Goal: Task Accomplishment & Management: Use online tool/utility

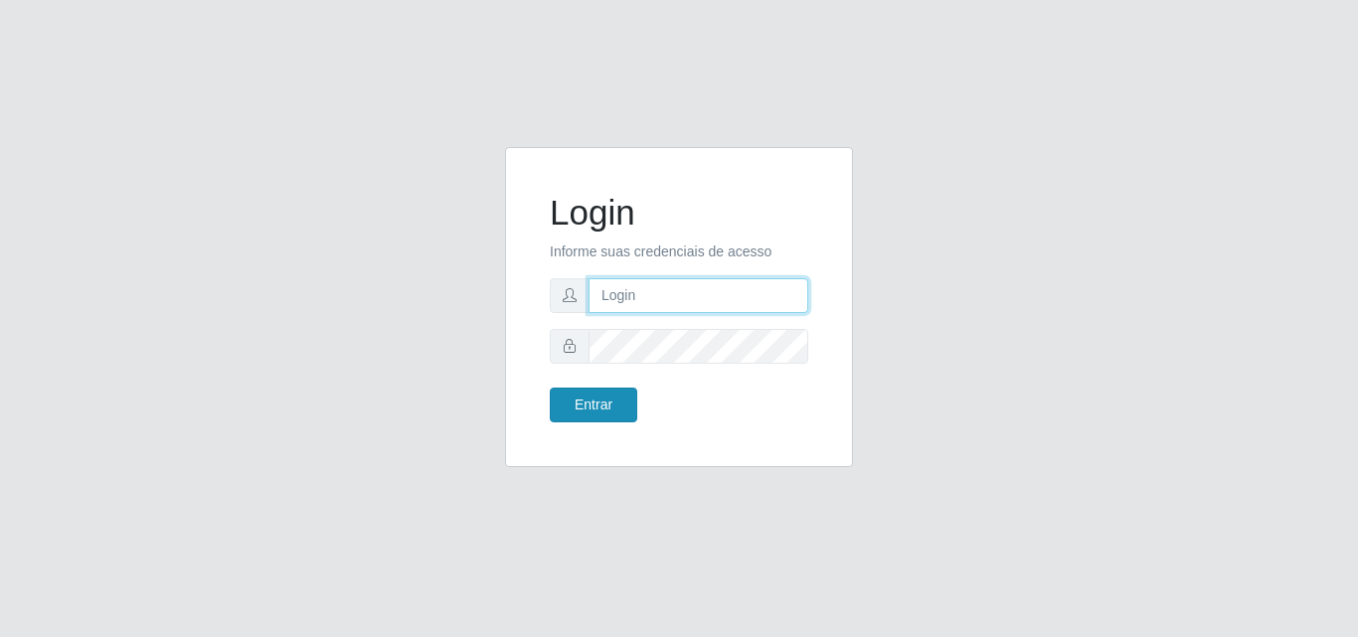
type input "analucia@cestao"
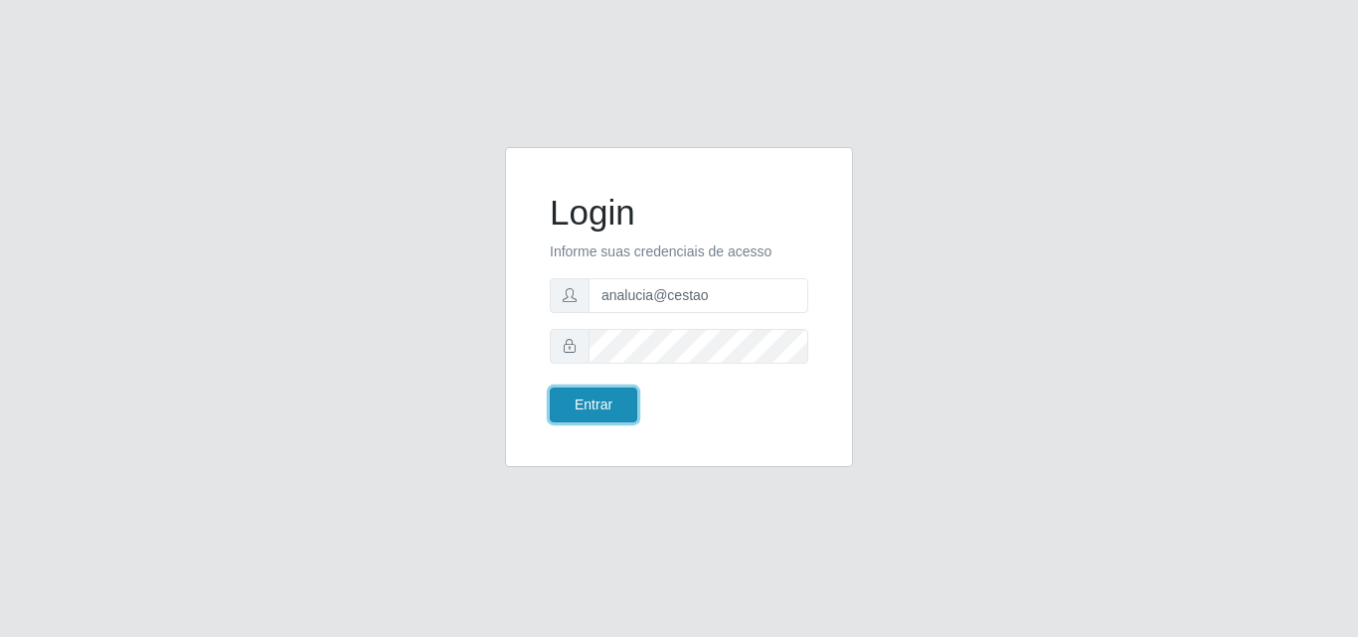
click at [596, 402] on button "Entrar" at bounding box center [593, 405] width 87 height 35
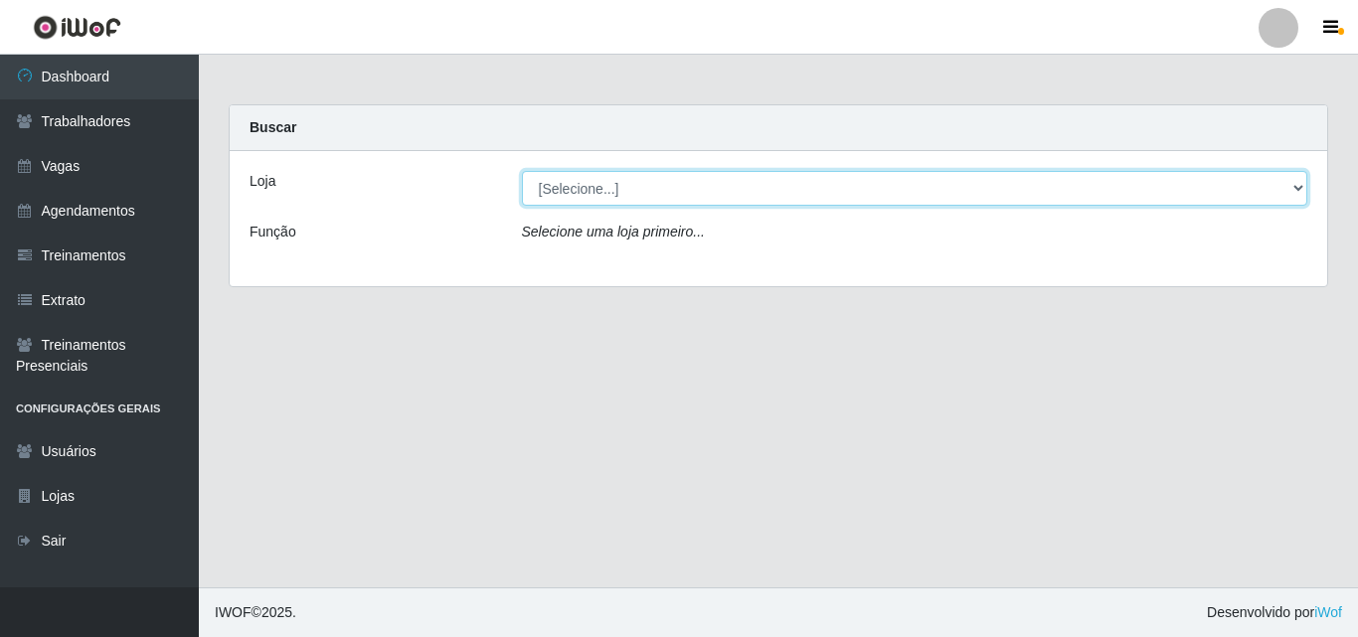
click at [1298, 185] on select "[Selecione...] O Cestão - Geisel" at bounding box center [915, 188] width 786 height 35
select select "224"
click at [522, 171] on select "[Selecione...] O Cestão - Geisel" at bounding box center [915, 188] width 786 height 35
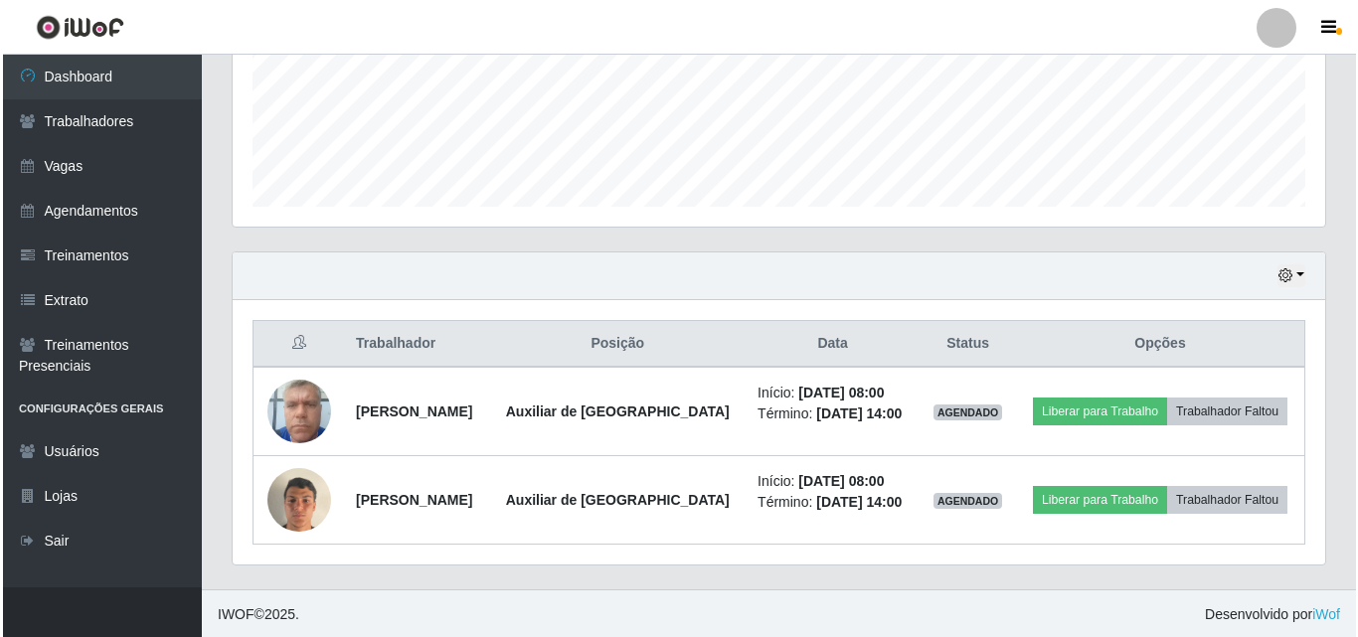
scroll to position [506, 0]
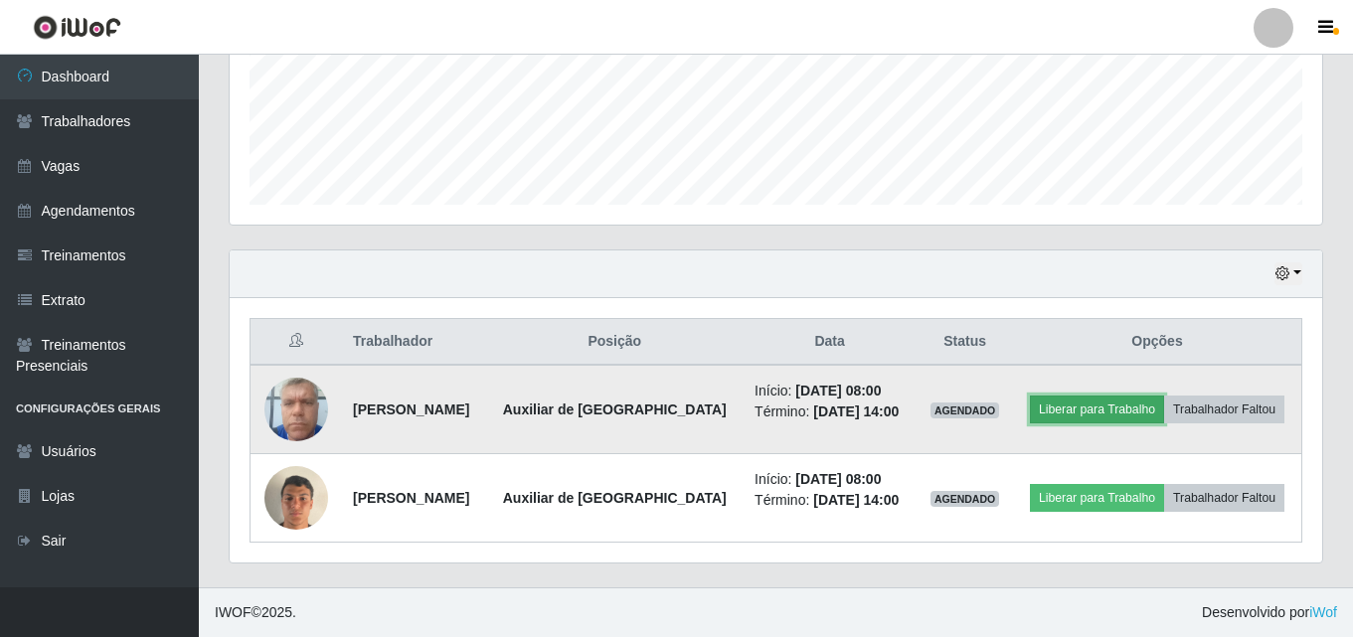
click at [1118, 415] on button "Liberar para Trabalho" at bounding box center [1097, 410] width 134 height 28
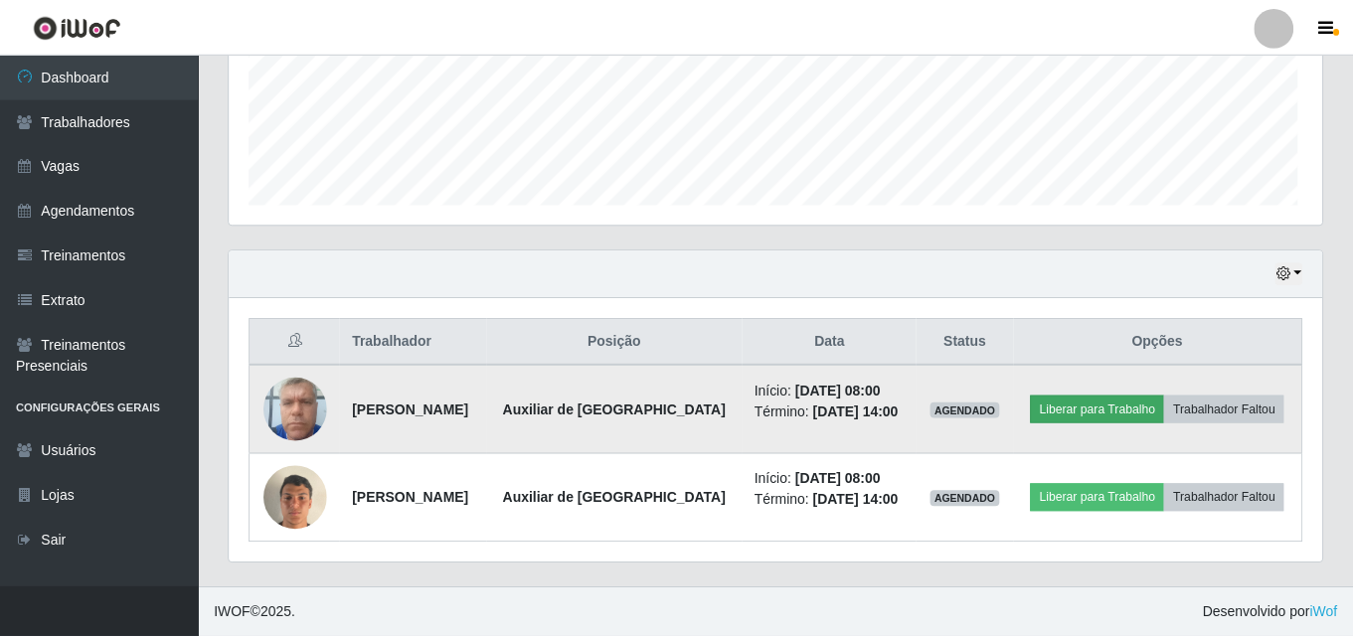
scroll to position [412, 1082]
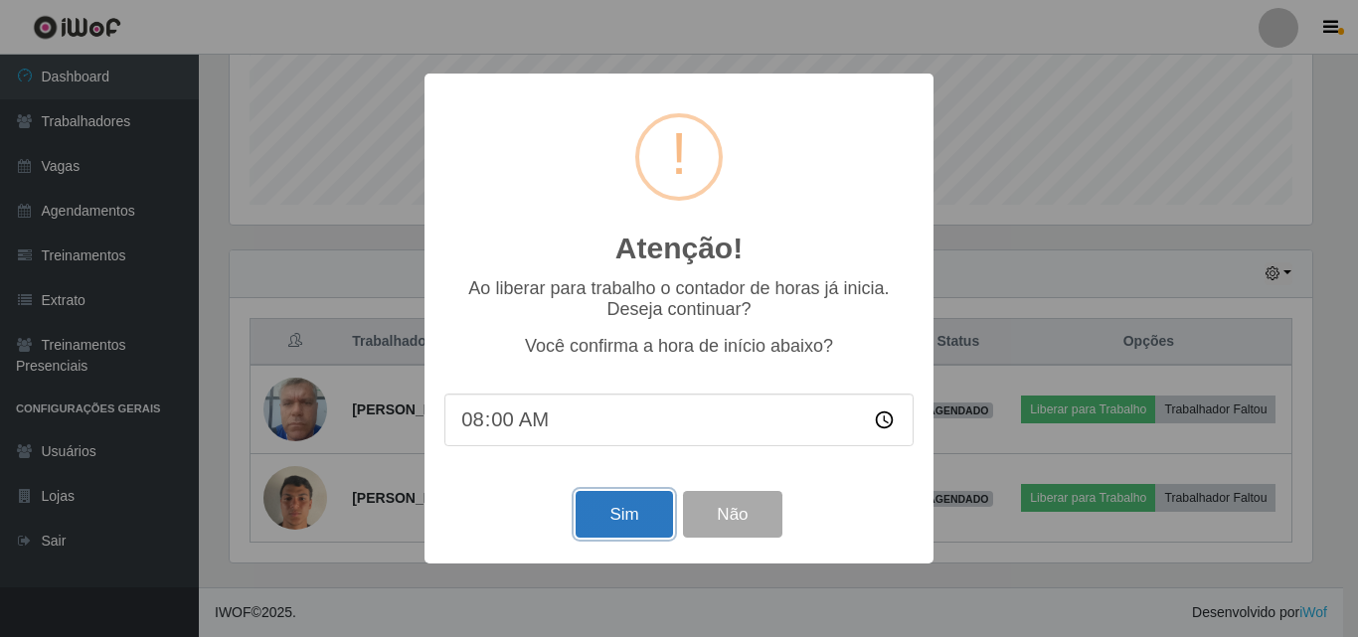
click at [652, 527] on button "Sim" at bounding box center [623, 514] width 96 height 47
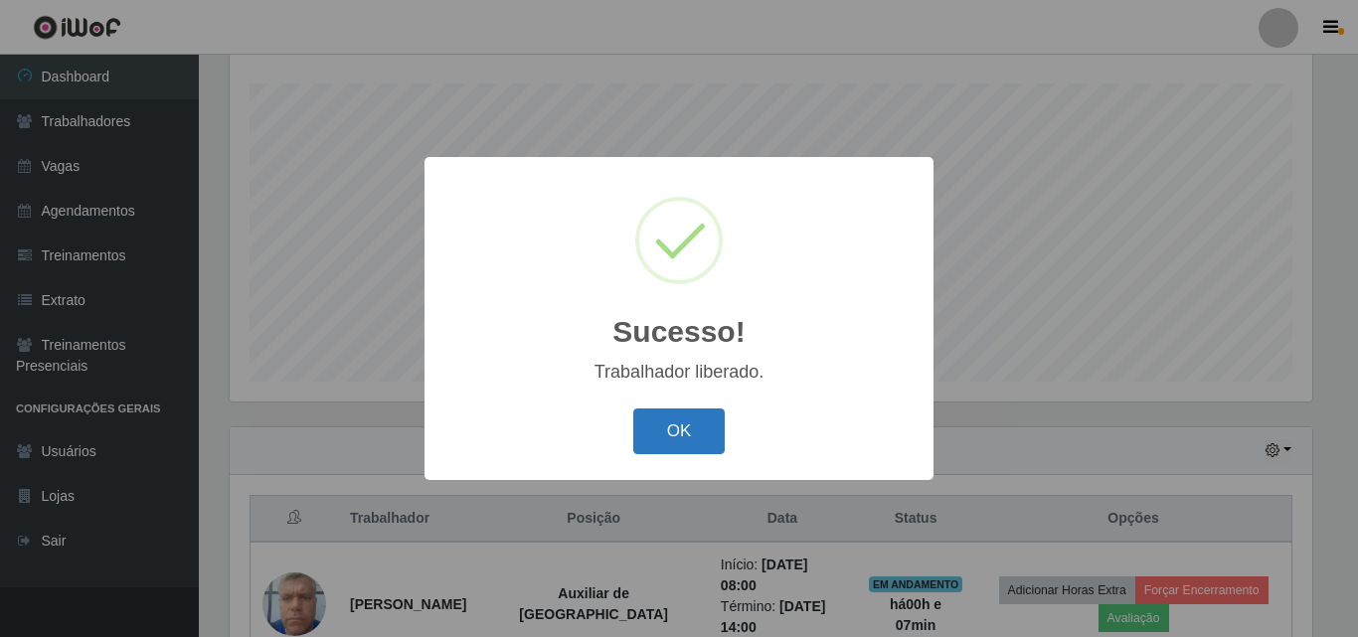
click at [681, 439] on button "OK" at bounding box center [679, 431] width 92 height 47
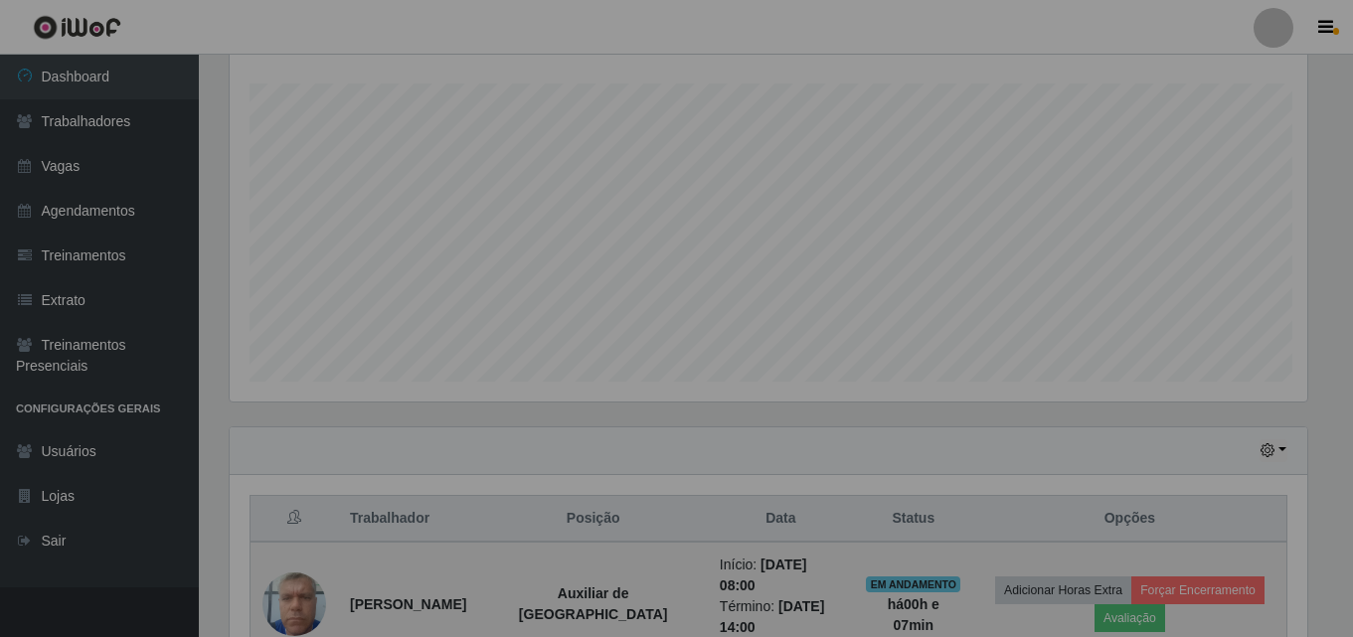
scroll to position [412, 1092]
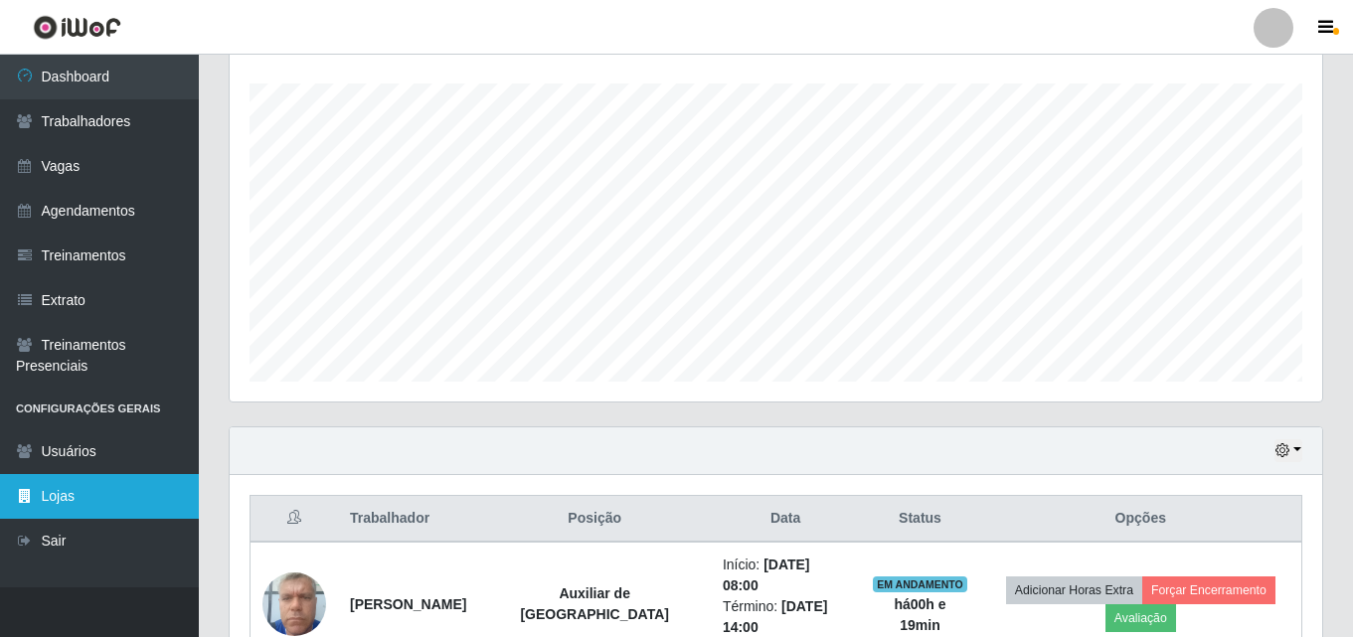
drag, startPoint x: 1, startPoint y: 492, endPoint x: 0, endPoint y: 503, distance: 11.0
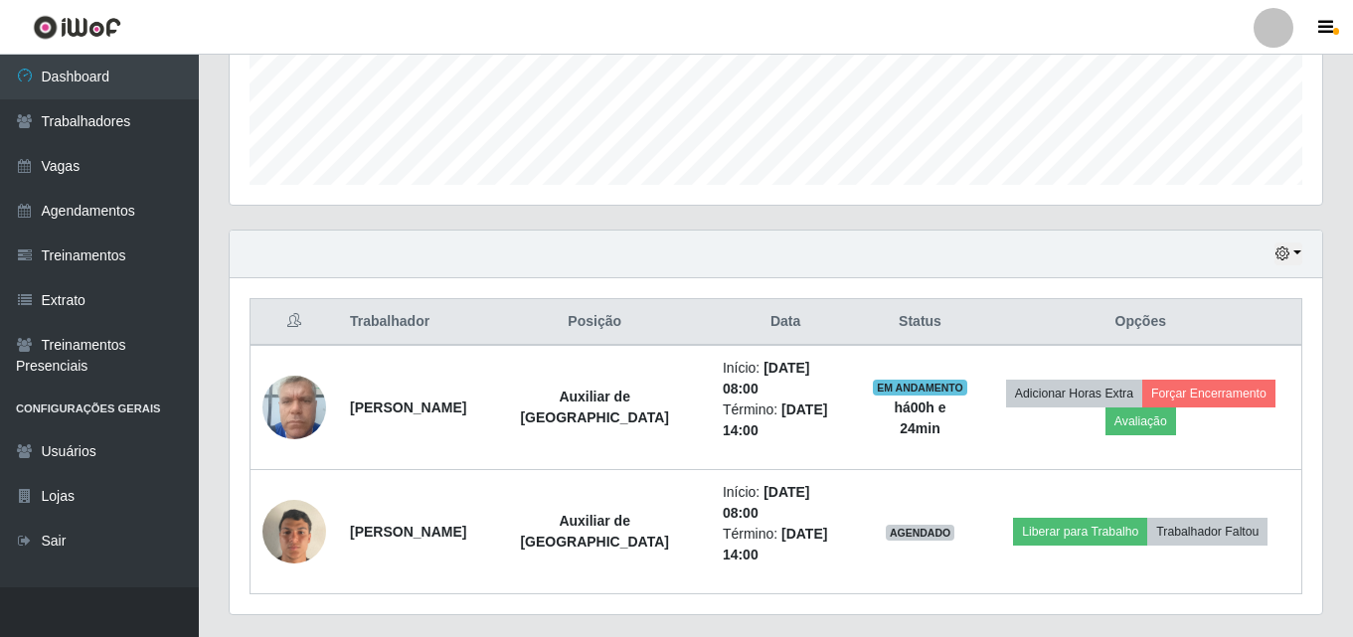
scroll to position [536, 0]
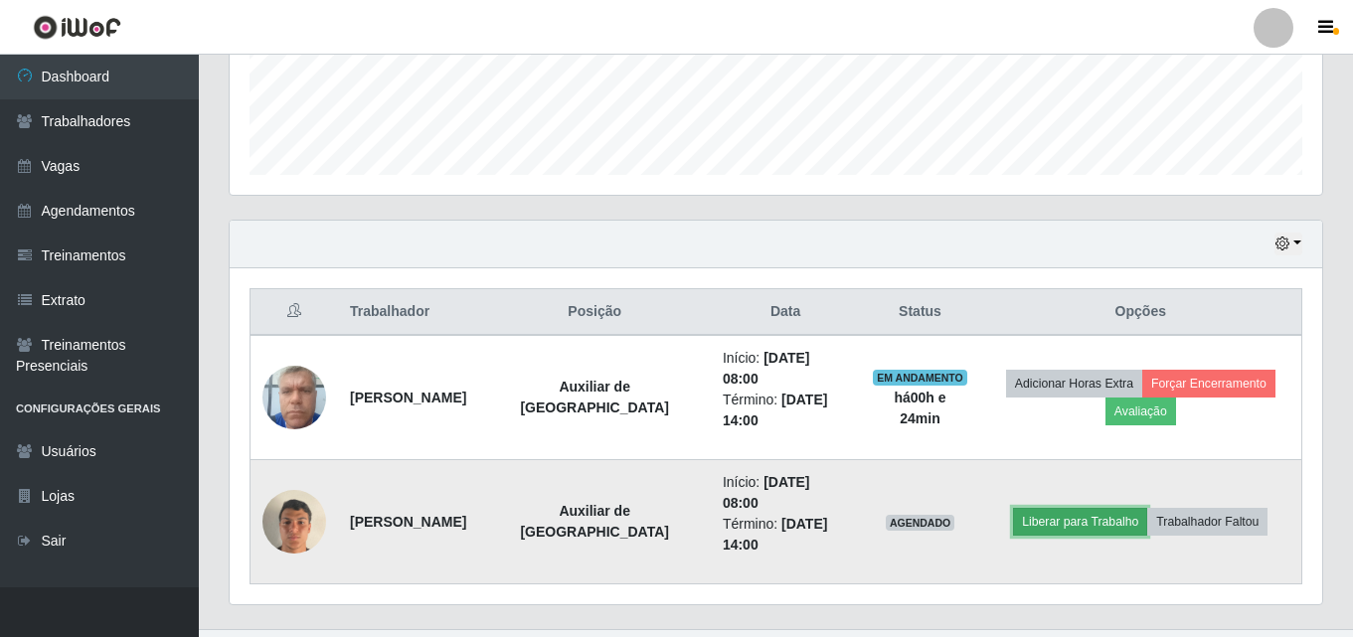
click at [1089, 508] on button "Liberar para Trabalho" at bounding box center [1080, 522] width 134 height 28
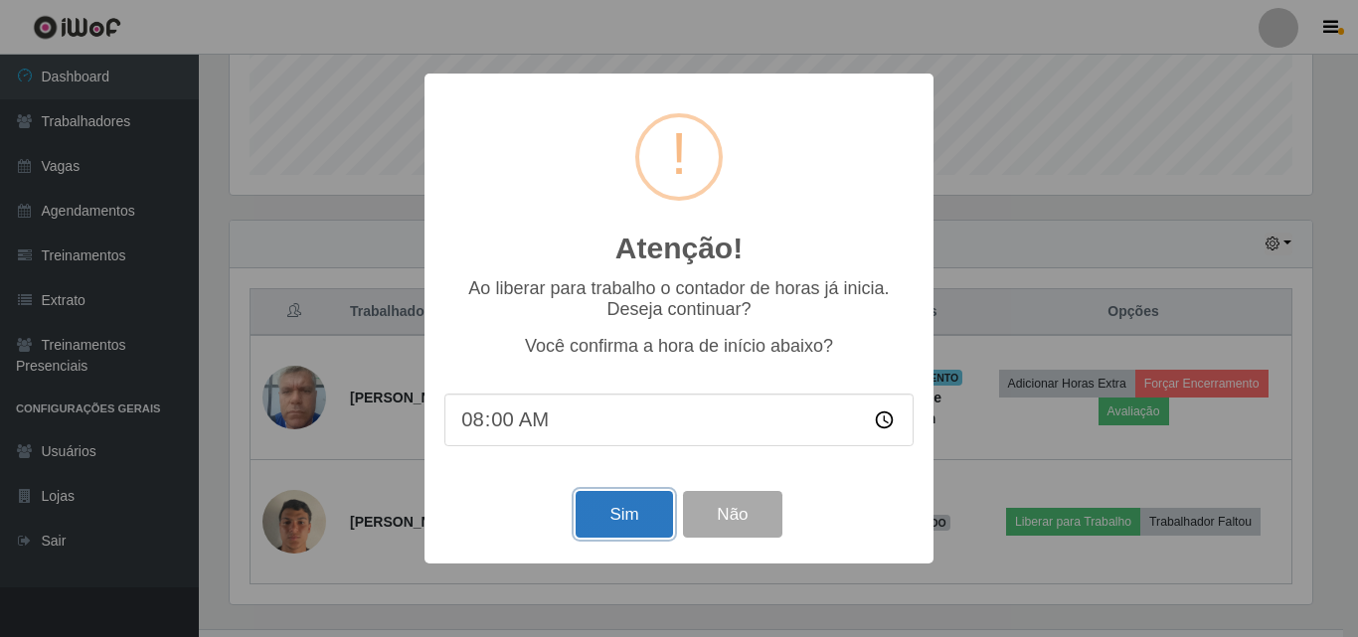
click at [613, 511] on button "Sim" at bounding box center [623, 514] width 96 height 47
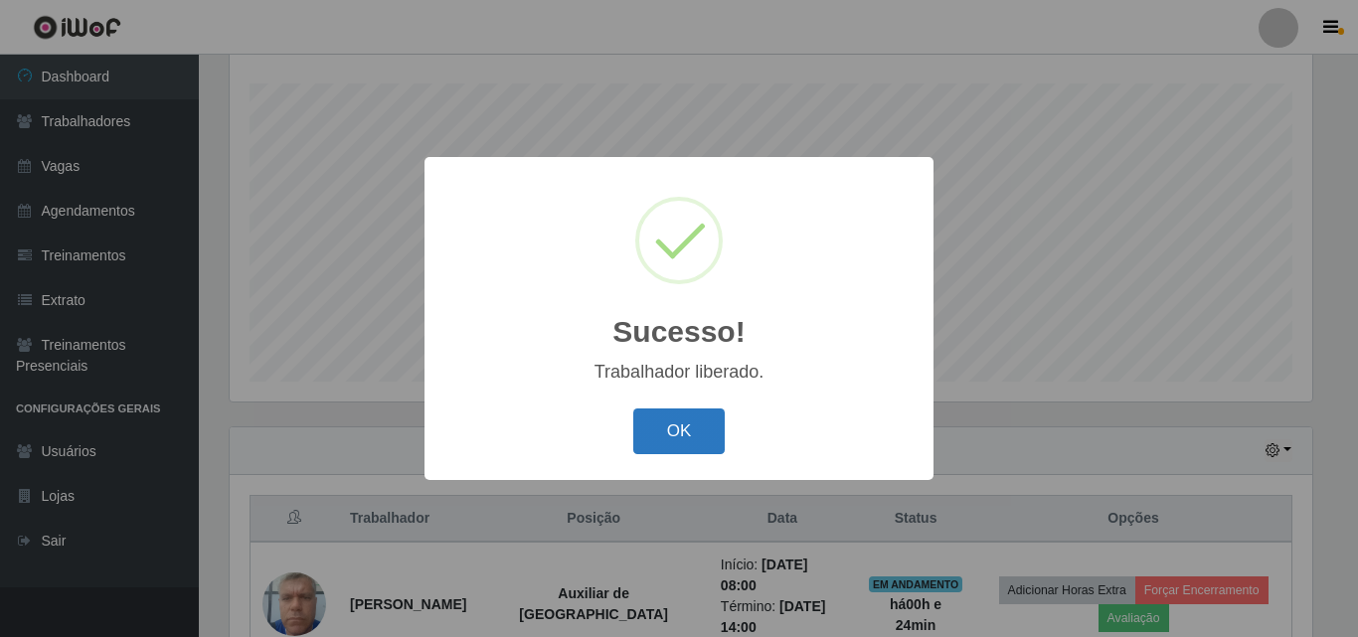
click at [692, 425] on button "OK" at bounding box center [679, 431] width 92 height 47
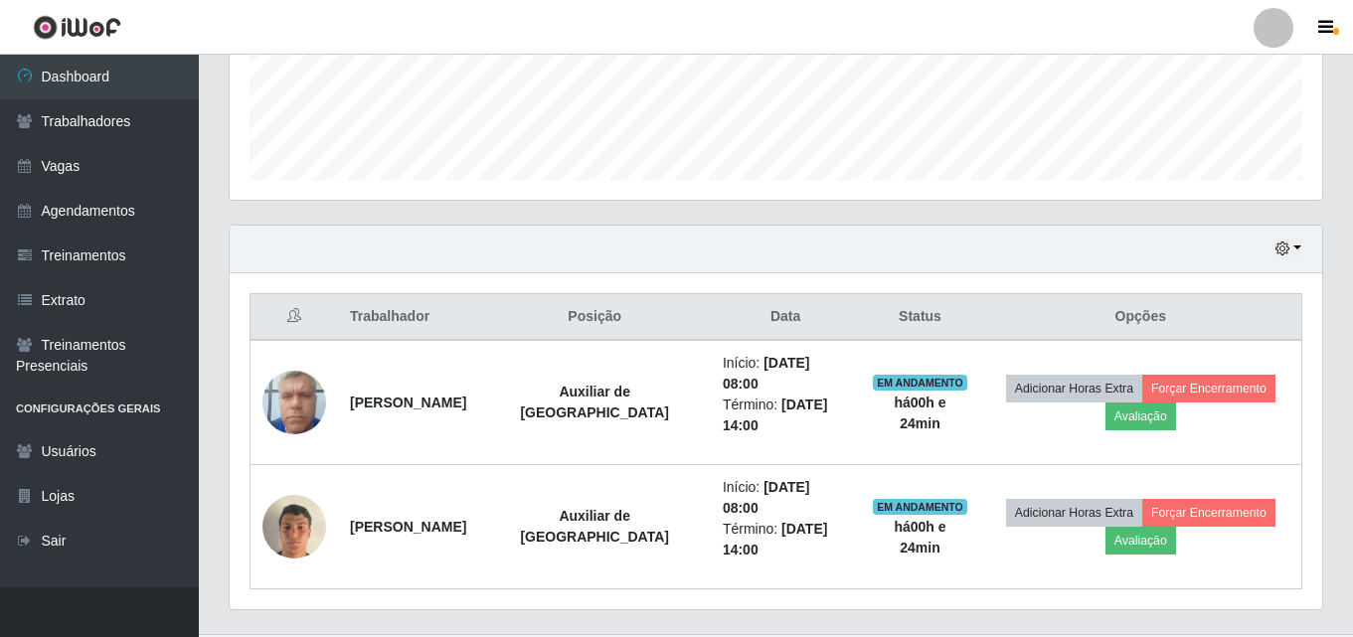
scroll to position [536, 0]
